Goal: Information Seeking & Learning: Find specific fact

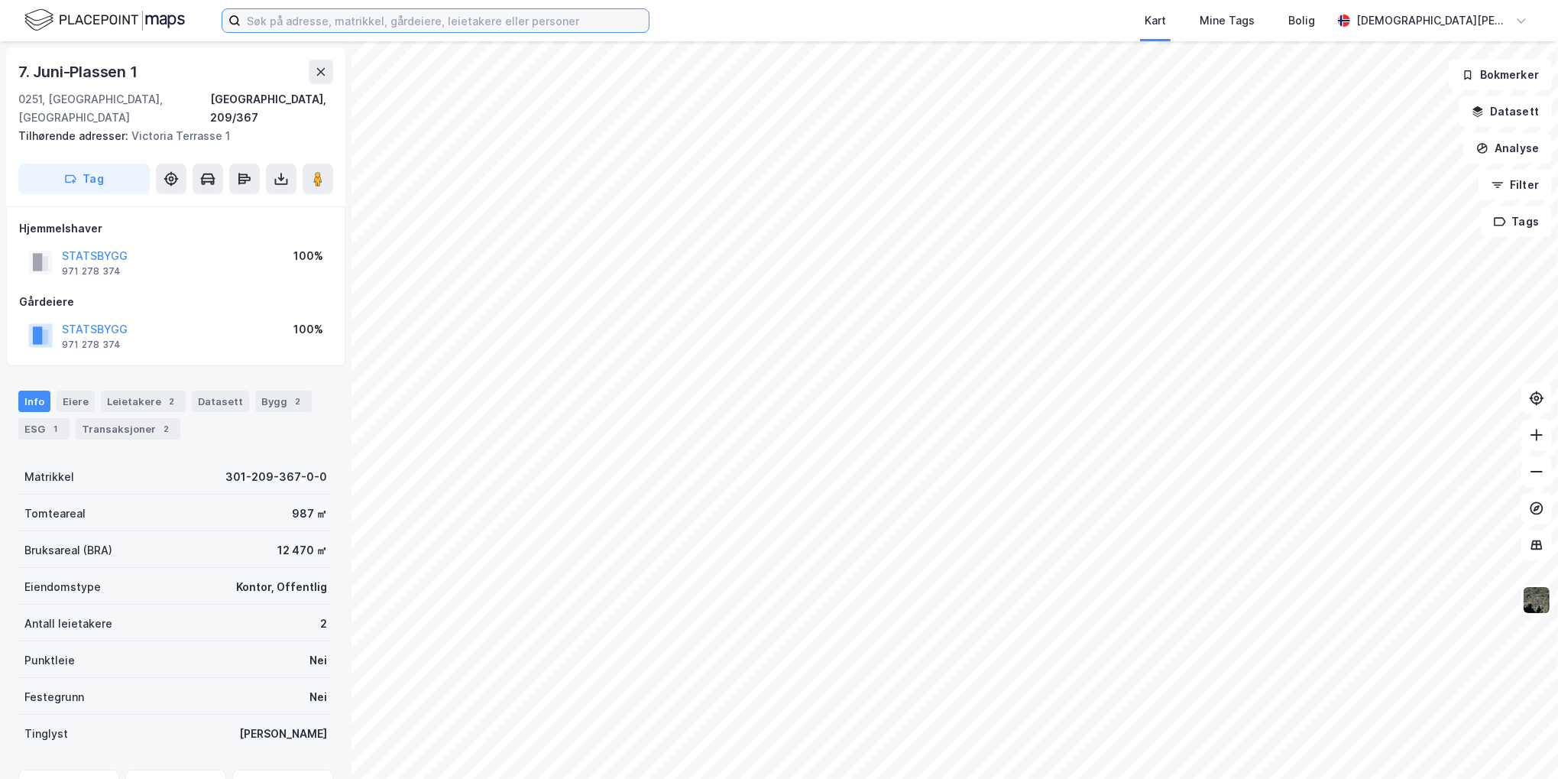
click at [441, 15] on input at bounding box center [445, 20] width 408 height 23
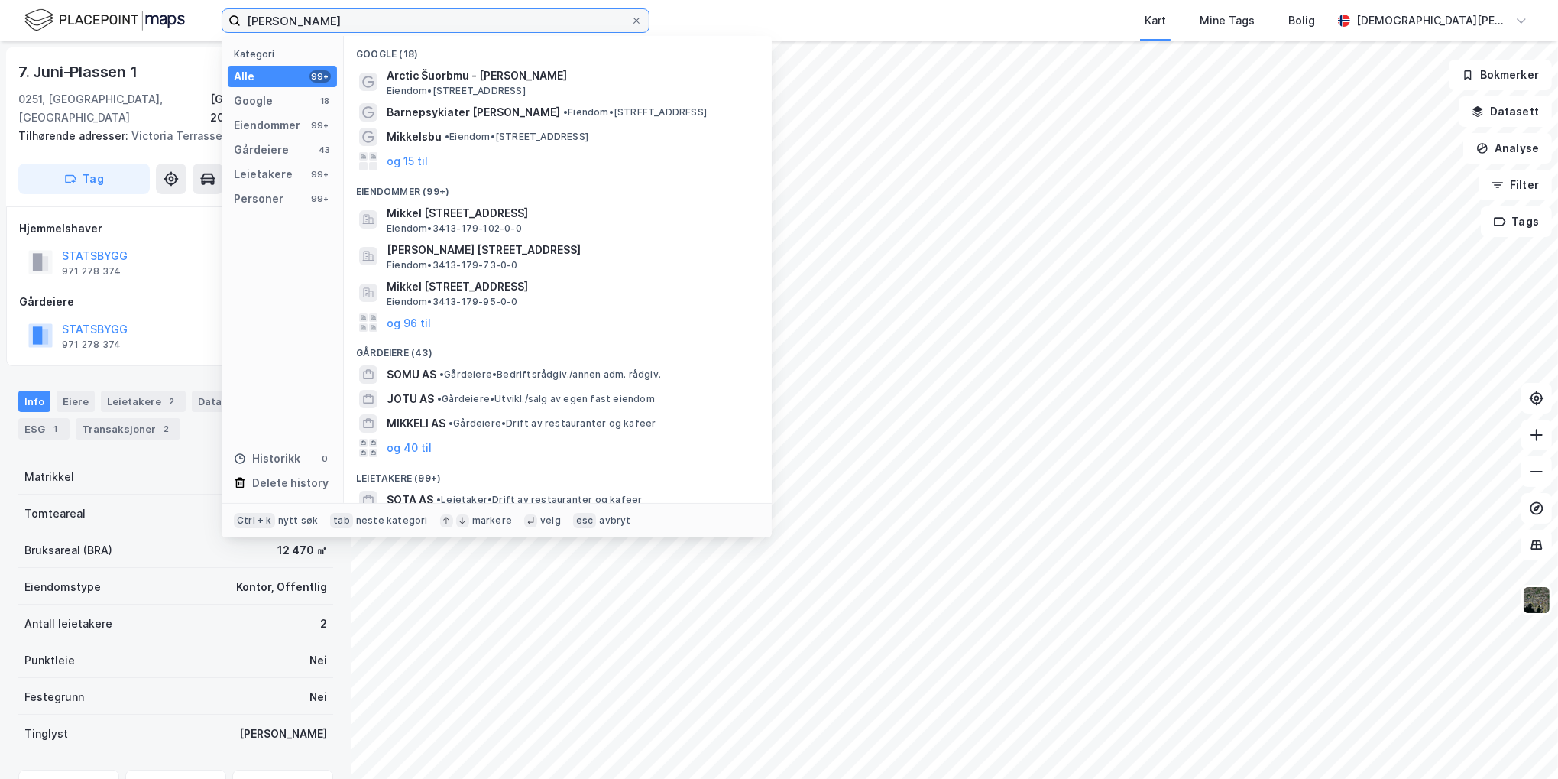
type input "[PERSON_NAME]"
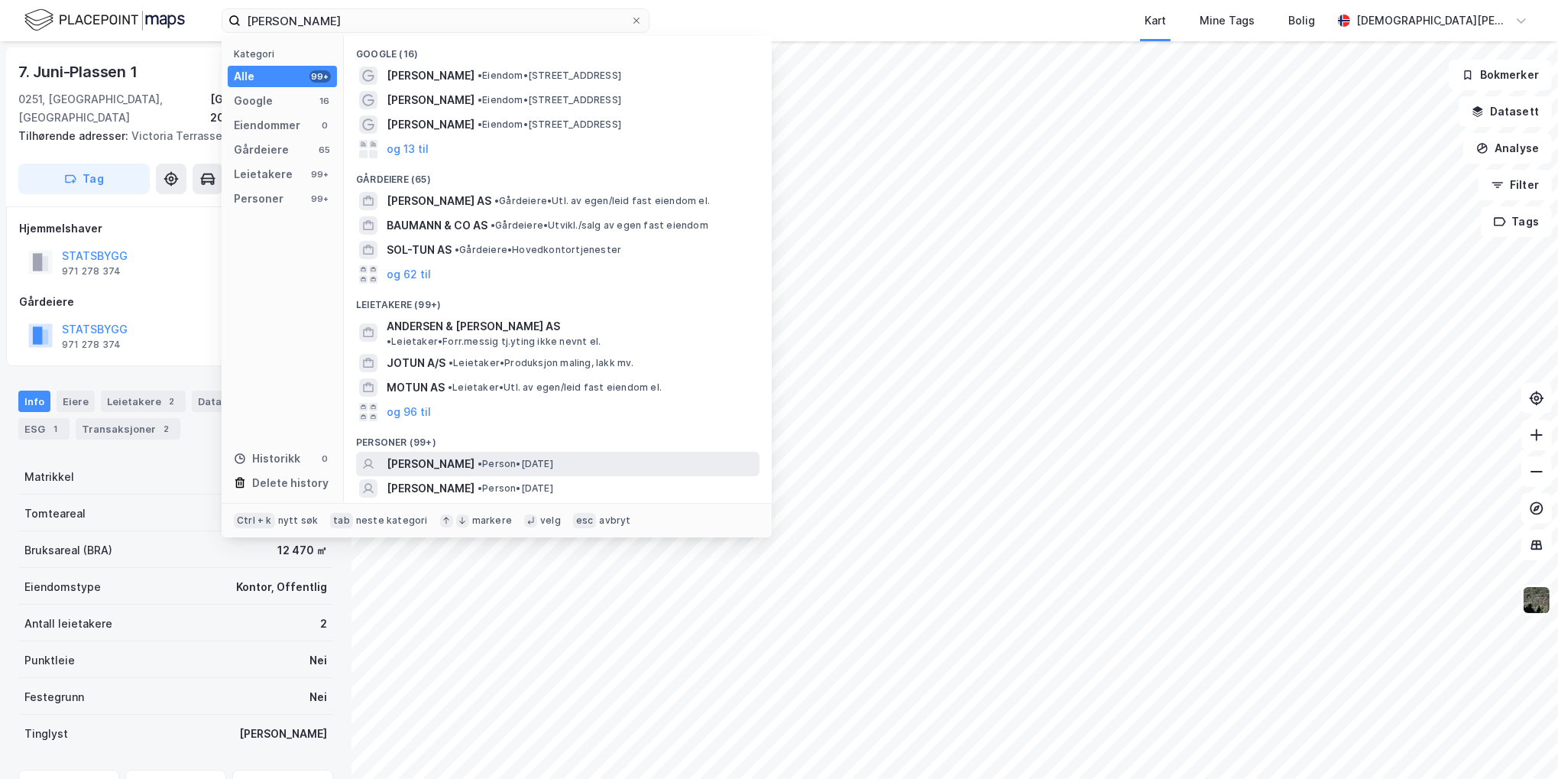
click at [553, 458] on span "• Person • [DATE]" at bounding box center [516, 464] width 76 height 12
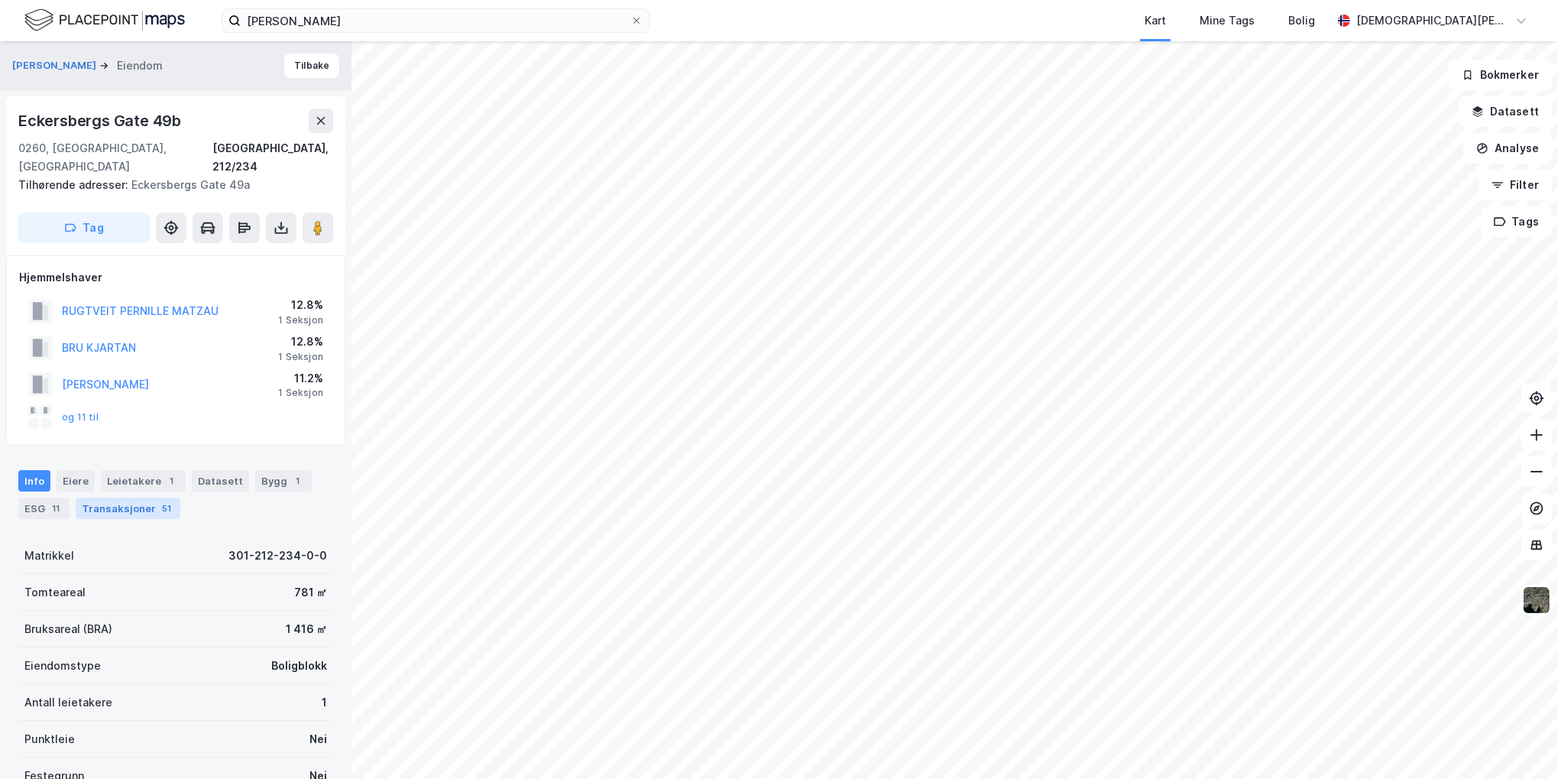
click at [149, 498] on div "Transaksjoner 51" at bounding box center [128, 508] width 105 height 21
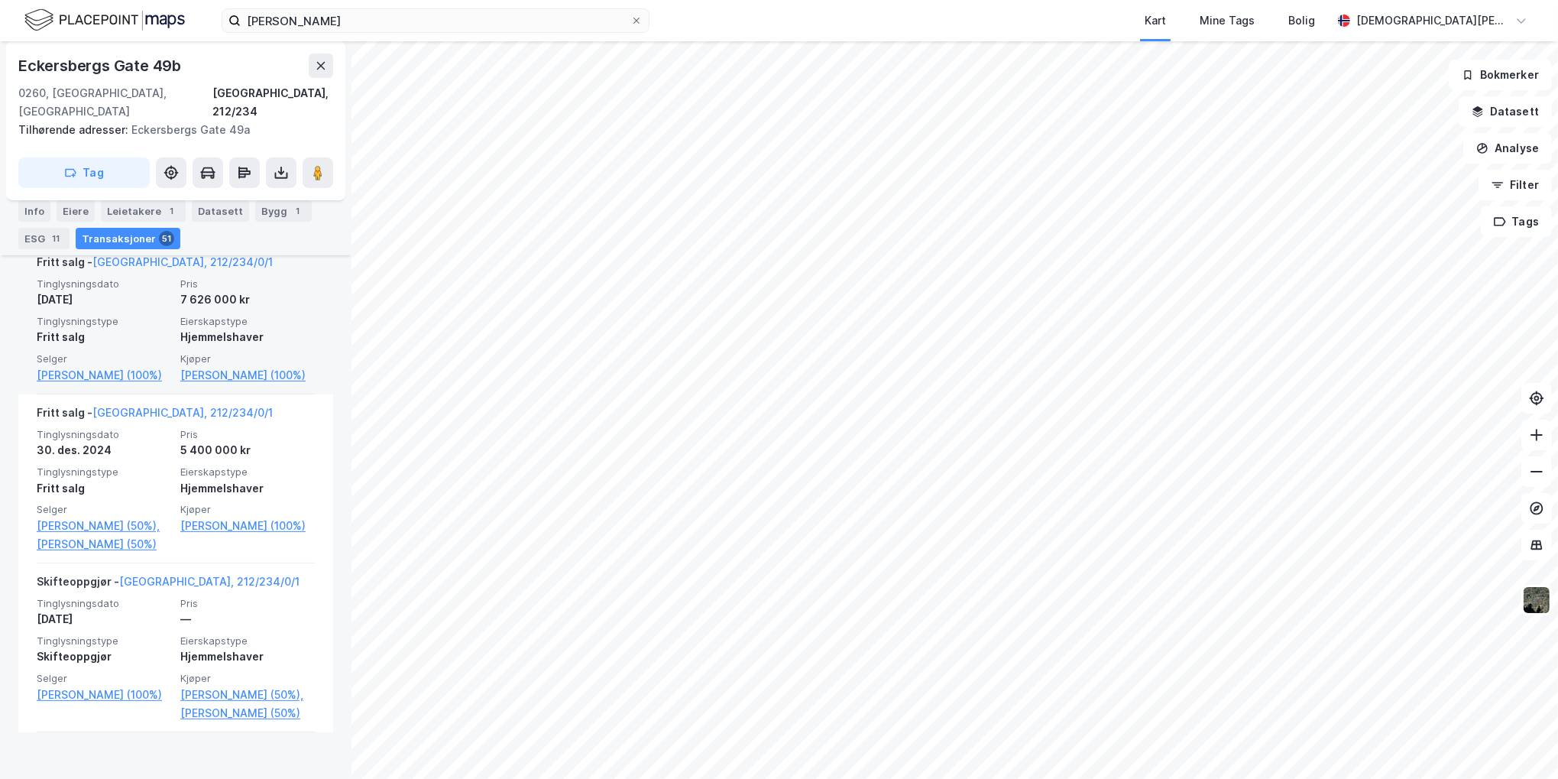
scroll to position [637, 0]
